Goal: Information Seeking & Learning: Learn about a topic

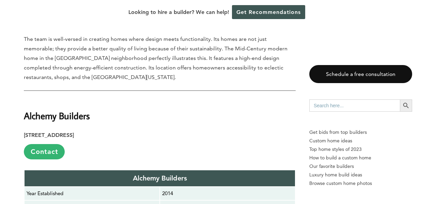
scroll to position [1275, 0]
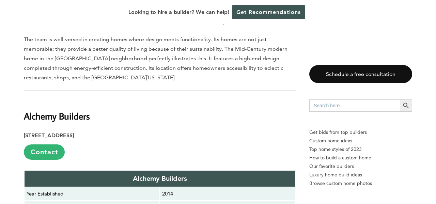
click at [51, 110] on strong "Alchemy Builders" at bounding box center [57, 116] width 66 height 12
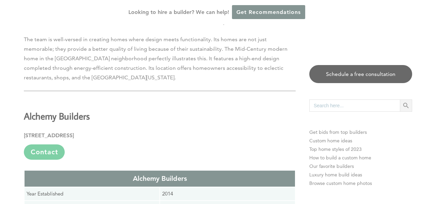
click at [51, 83] on div "Find out how much your project will cost for FREE We will get you competitive b…" at bounding box center [218, 102] width 436 height 204
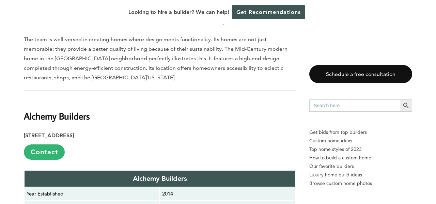
click at [52, 110] on strong "Alchemy Builders" at bounding box center [57, 116] width 66 height 12
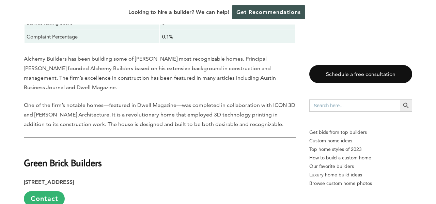
scroll to position [1593, 0]
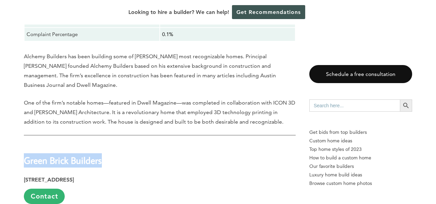
drag, startPoint x: 113, startPoint y: 116, endPoint x: 19, endPoint y: 114, distance: 94.1
copy strong "Green Brick Builders"
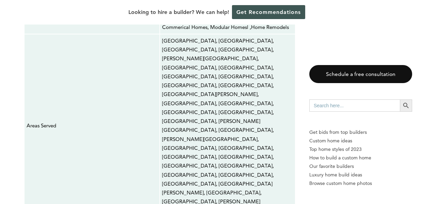
scroll to position [3436, 0]
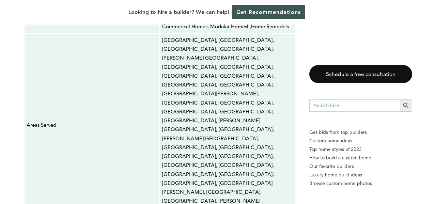
drag, startPoint x: 114, startPoint y: 102, endPoint x: 13, endPoint y: 95, distance: 101.1
copy strong "Small House Solutions"
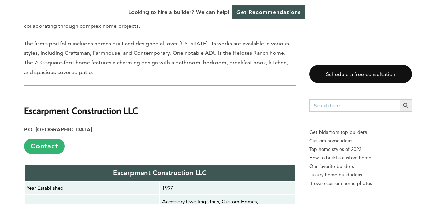
scroll to position [4137, 0]
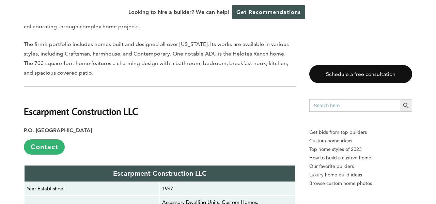
copy div "Gladius Construction & Design"
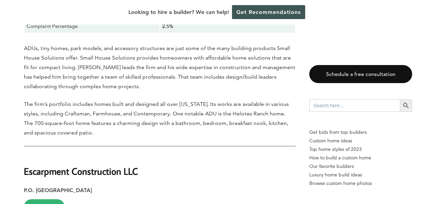
scroll to position [4078, 0]
